Goal: Browse casually

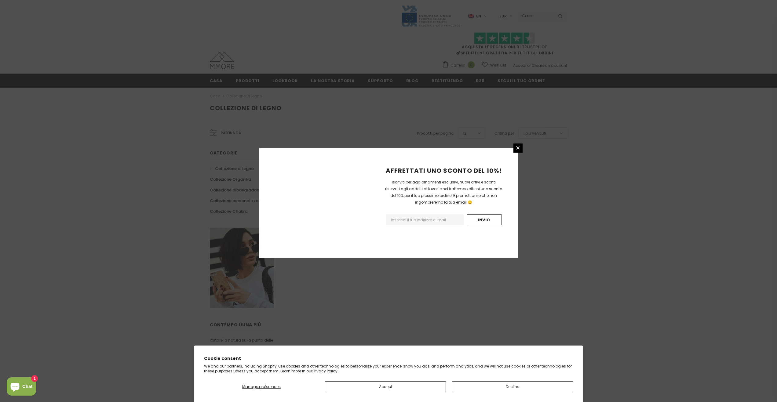
scroll to position [222, 0]
